Goal: Find specific page/section

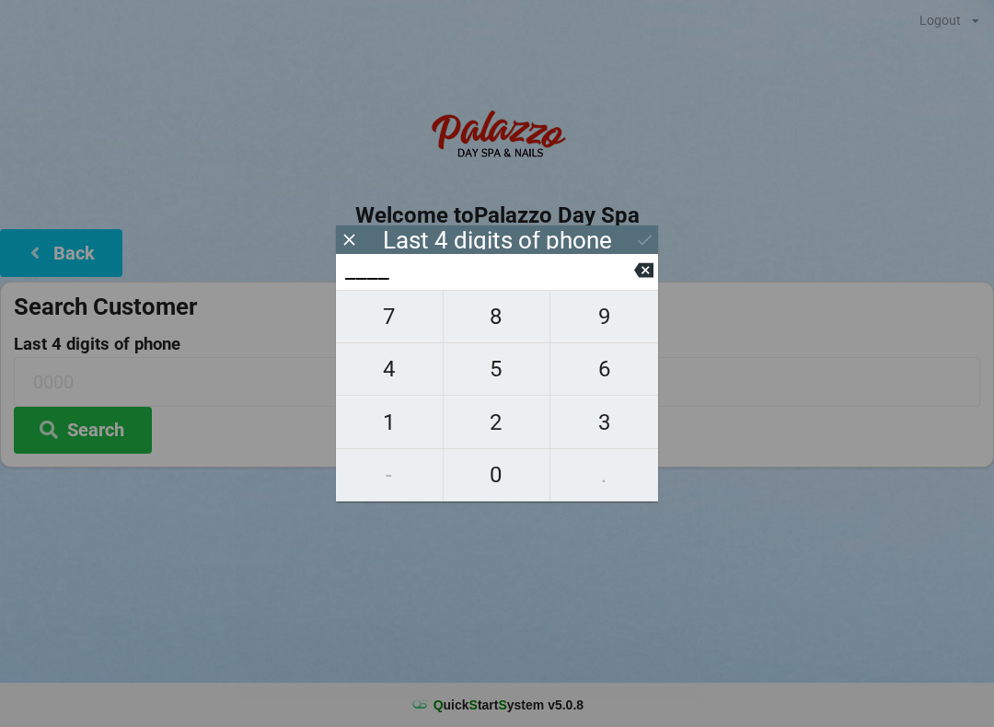
click at [621, 396] on button "6" at bounding box center [604, 369] width 108 height 52
type input "6___"
click at [410, 384] on span "4" at bounding box center [389, 369] width 107 height 39
type input "64__"
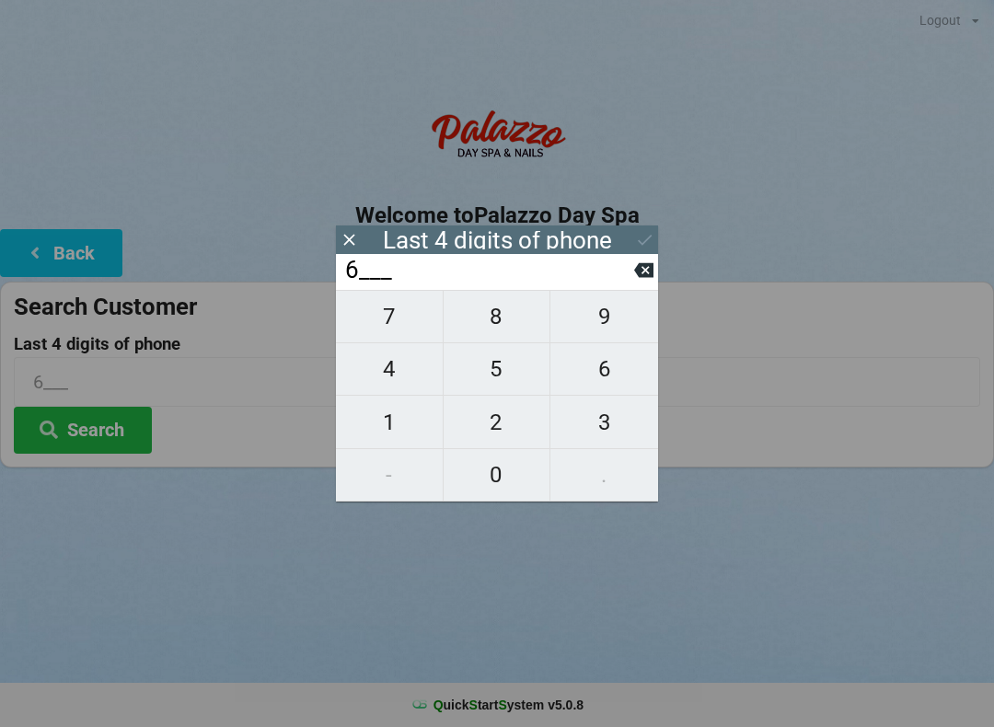
type input "64__"
click at [513, 325] on span "8" at bounding box center [497, 316] width 107 height 39
type input "648_"
click at [387, 383] on span "4" at bounding box center [389, 369] width 107 height 39
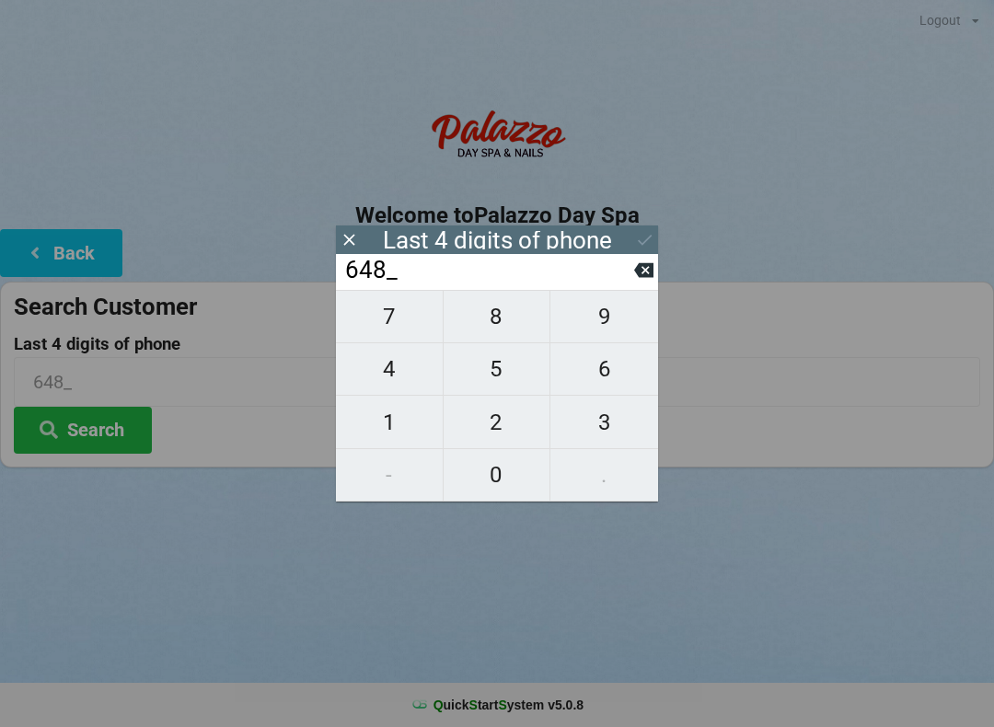
type input "6484"
click at [653, 244] on icon at bounding box center [644, 239] width 19 height 19
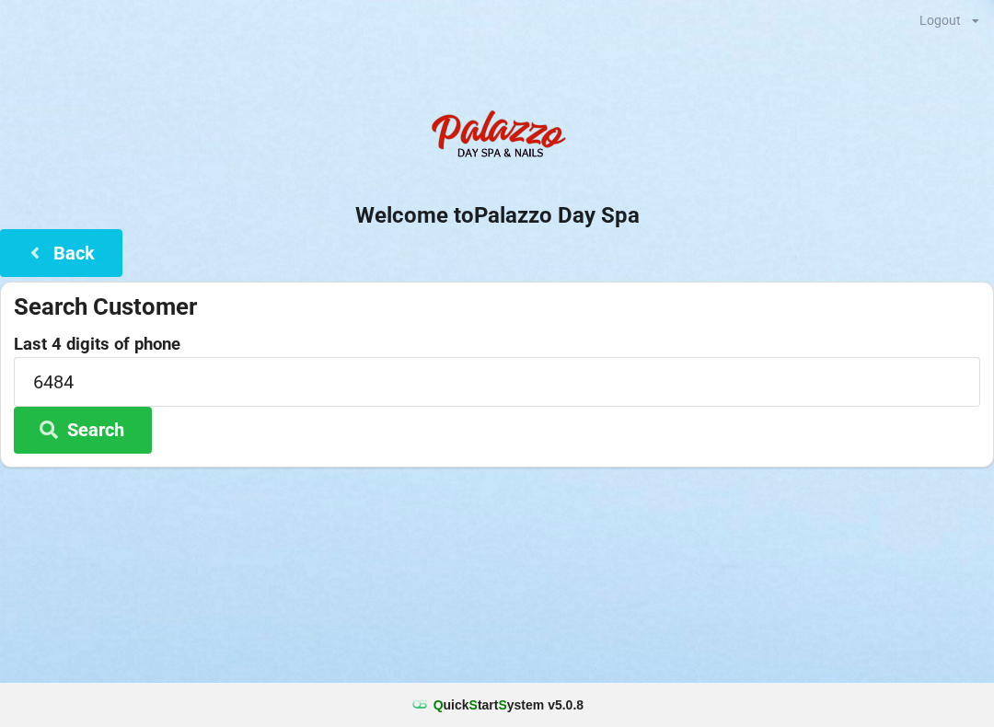
click at [109, 440] on button "Search" at bounding box center [83, 430] width 138 height 47
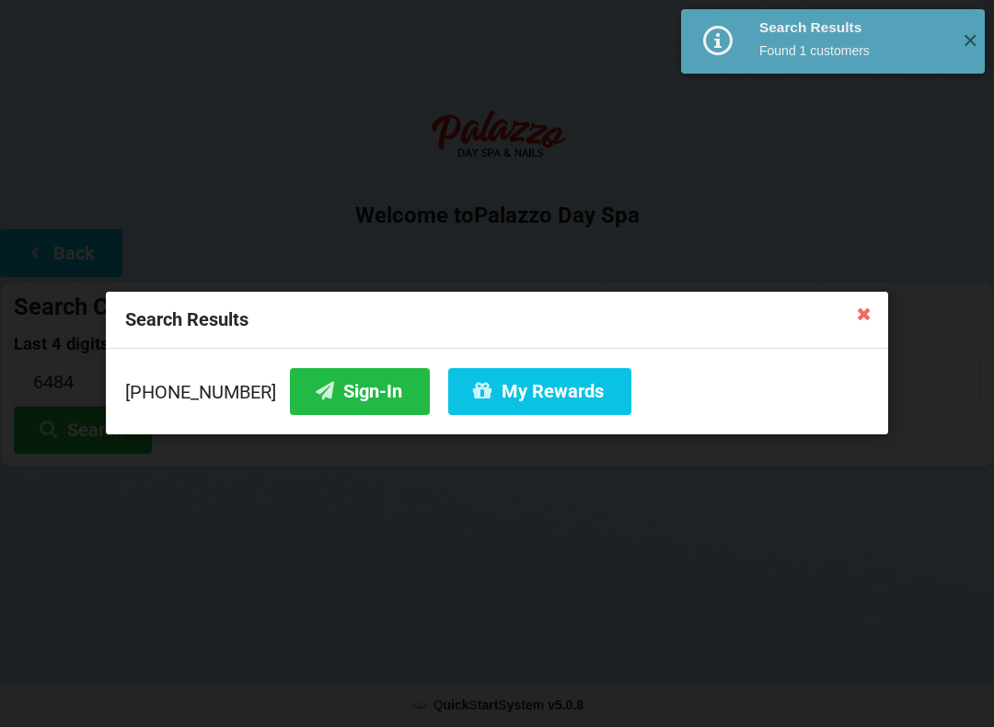
click at [346, 375] on button "Sign-In" at bounding box center [360, 391] width 140 height 47
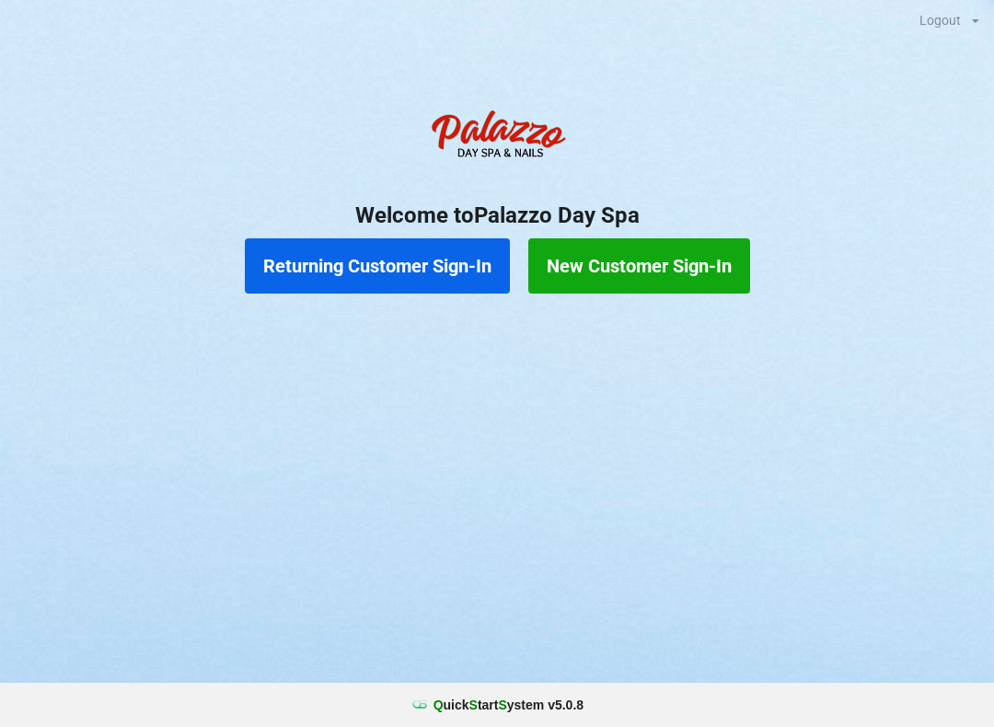
click at [369, 279] on button "Returning Customer Sign-In" at bounding box center [377, 265] width 265 height 55
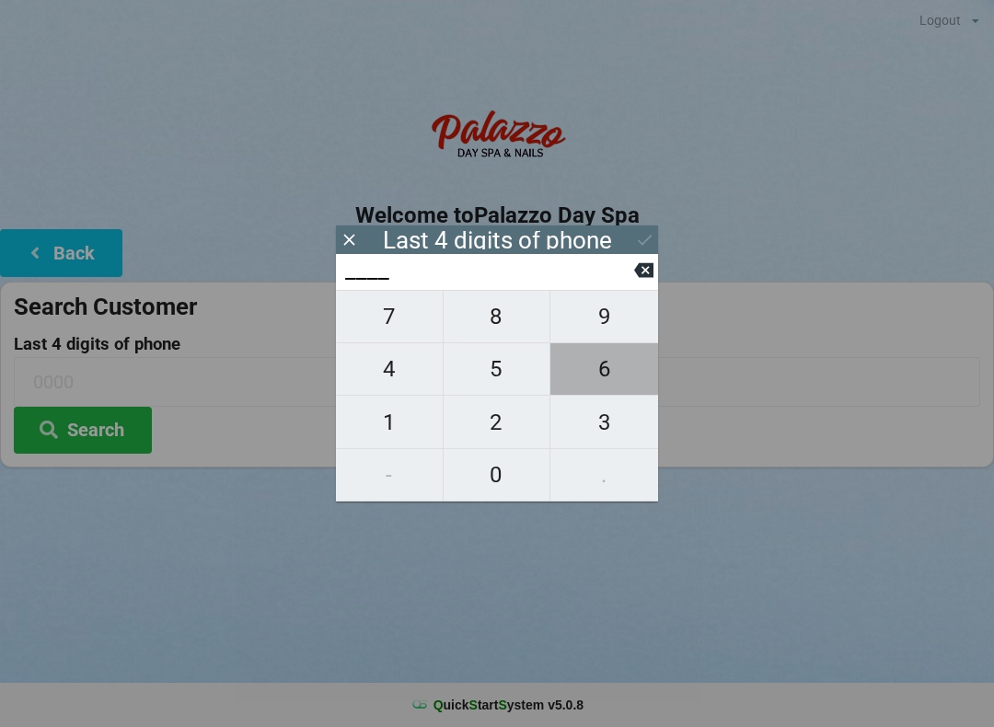
click at [582, 367] on span "6" at bounding box center [604, 369] width 108 height 39
type input "6___"
click at [487, 325] on span "8" at bounding box center [497, 316] width 107 height 39
type input "68__"
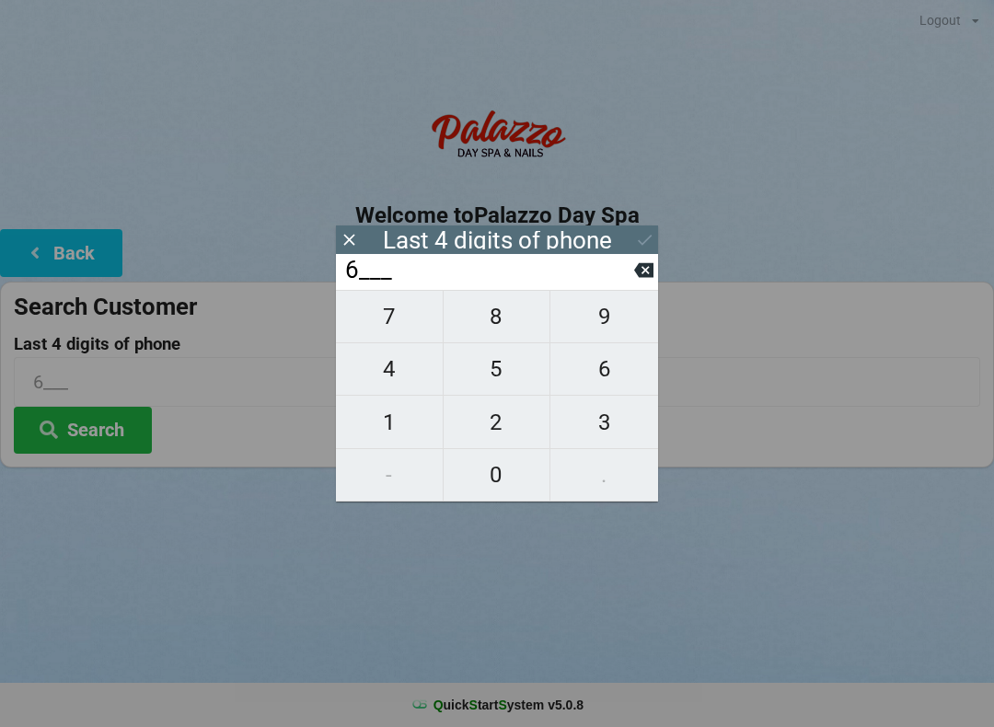
type input "68__"
click at [487, 375] on span "5" at bounding box center [497, 369] width 107 height 39
type input "685_"
click at [587, 375] on span "6" at bounding box center [604, 369] width 108 height 39
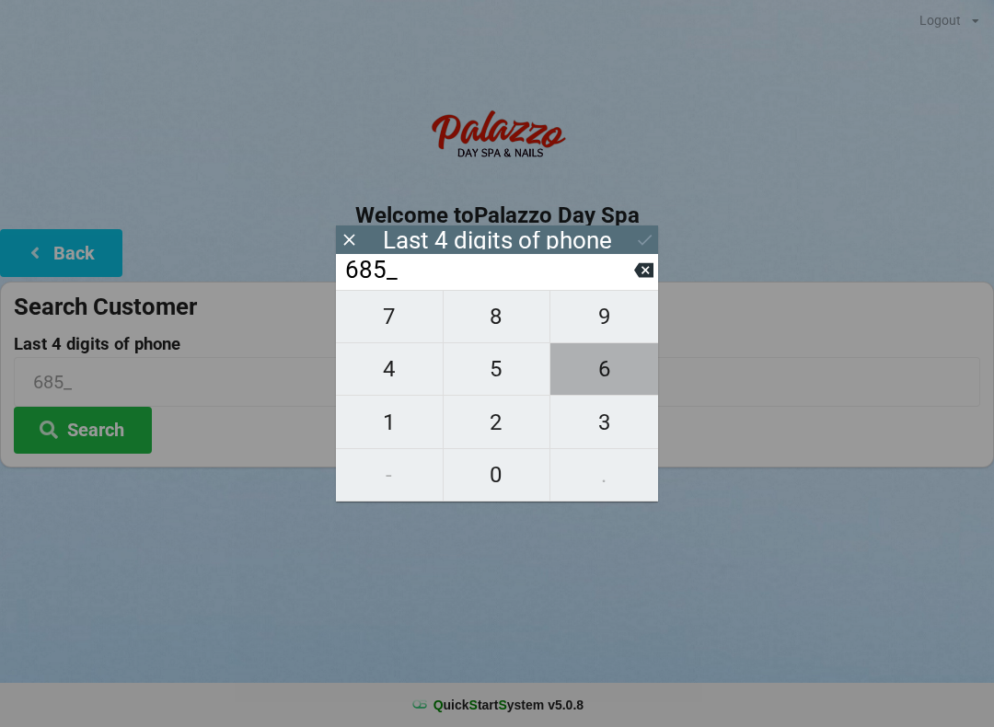
type input "6856"
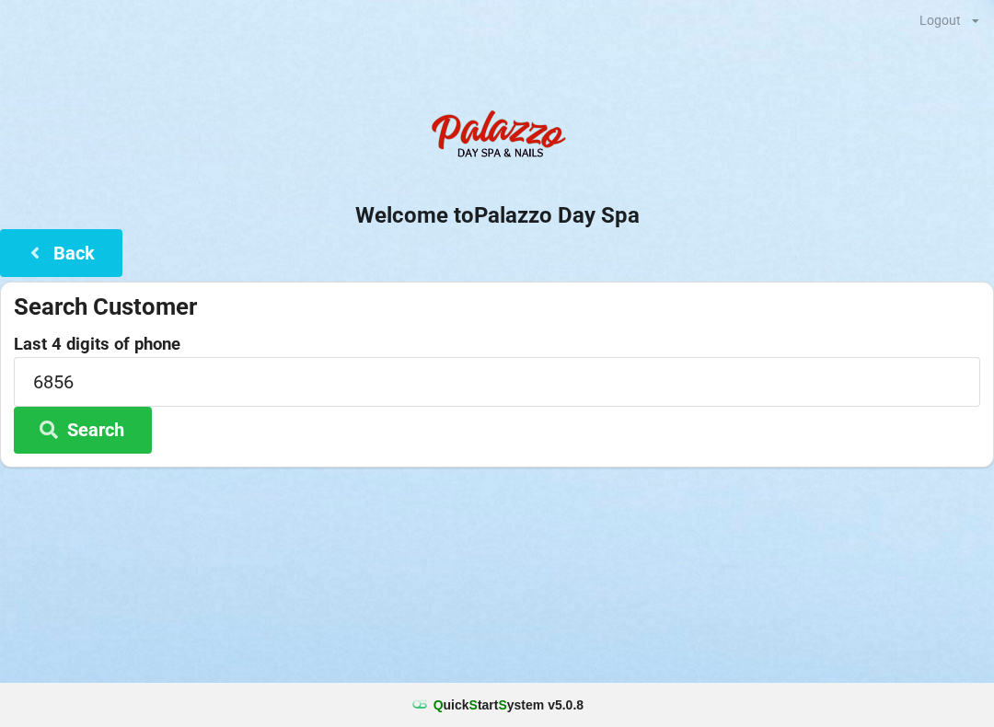
click at [789, 555] on div "Logout Logout Sign-In Welcome to Palazzo Day Spa Back Search Customer Last 4 di…" at bounding box center [497, 363] width 994 height 727
click at [101, 425] on button "Search" at bounding box center [83, 430] width 138 height 47
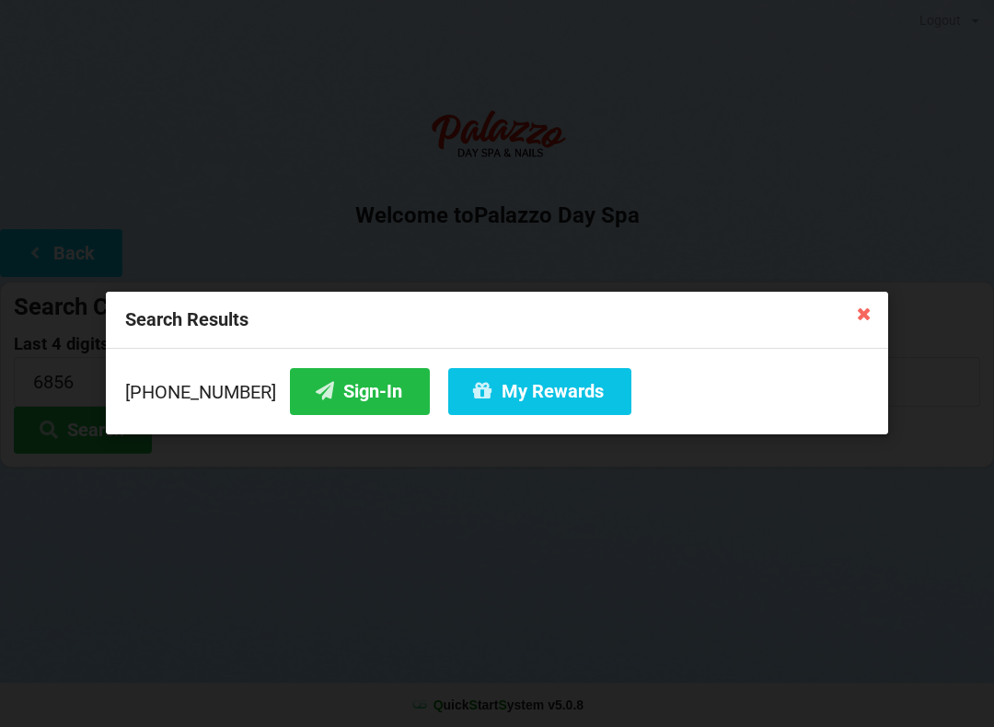
click at [327, 384] on button "Sign-In" at bounding box center [360, 391] width 140 height 47
